Goal: Task Accomplishment & Management: Use online tool/utility

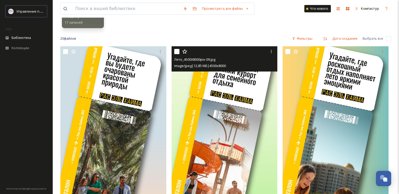
scroll to position [105, 0]
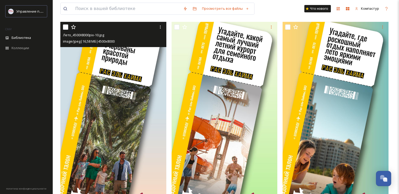
click at [66, 28] on input "checkbox" at bounding box center [65, 26] width 5 height 5
checkbox input "true"
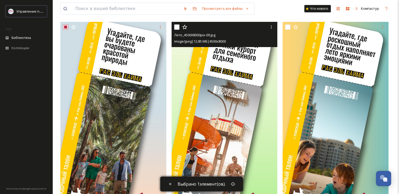
click at [176, 27] on input "checkbox" at bounding box center [176, 26] width 5 height 5
checkbox input "true"
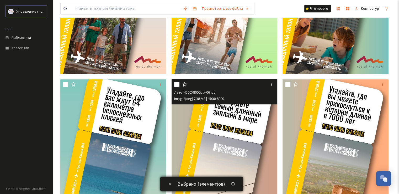
scroll to position [236, 0]
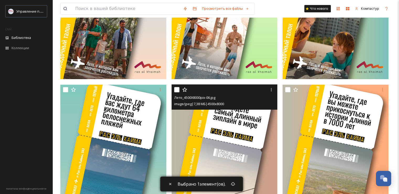
click at [179, 88] on input "checkbox" at bounding box center [176, 89] width 5 height 5
checkbox input "true"
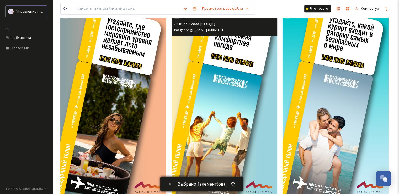
scroll to position [499, 0]
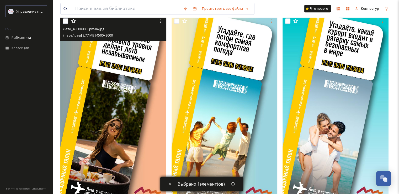
click at [66, 20] on input "checkbox" at bounding box center [65, 20] width 5 height 5
checkbox input "true"
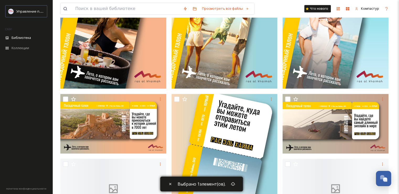
scroll to position [656, 0]
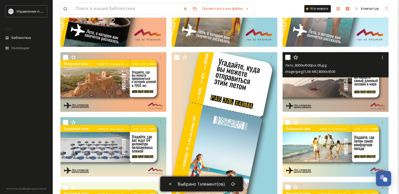
click at [289, 56] on input "checkbox" at bounding box center [287, 57] width 5 height 5
checkbox input "true"
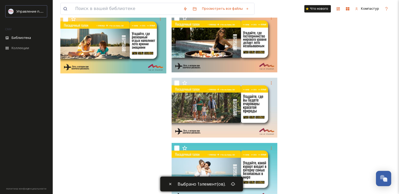
scroll to position [880, 0]
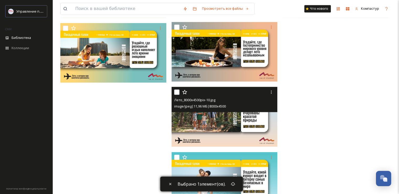
click at [176, 90] on input "checkbox" at bounding box center [176, 91] width 5 height 5
checkbox input "true"
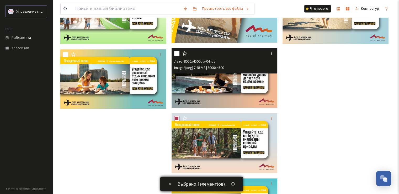
click at [177, 54] on input "checkbox" at bounding box center [176, 53] width 5 height 5
checkbox input "true"
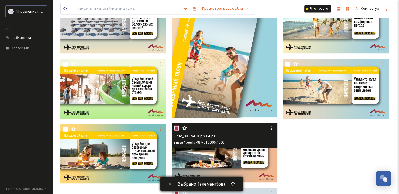
scroll to position [775, 0]
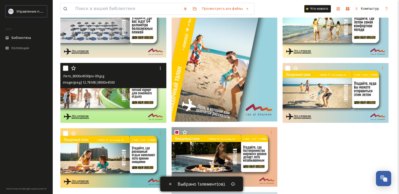
click at [66, 66] on input "checkbox" at bounding box center [65, 67] width 5 height 5
checkbox input "true"
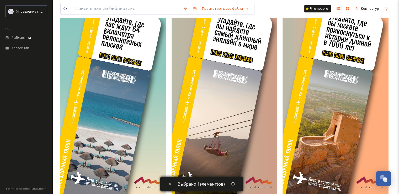
scroll to position [315, 0]
click at [233, 184] on icon at bounding box center [233, 184] width 4 height 4
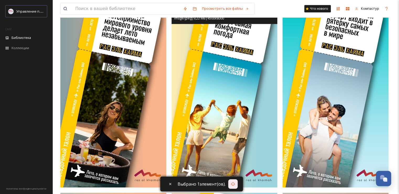
scroll to position [525, 0]
